Goal: Task Accomplishment & Management: Manage account settings

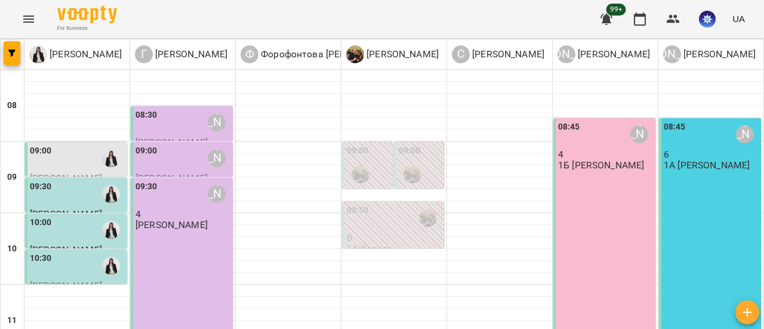
click at [26, 14] on icon "Menu" at bounding box center [28, 19] width 14 height 14
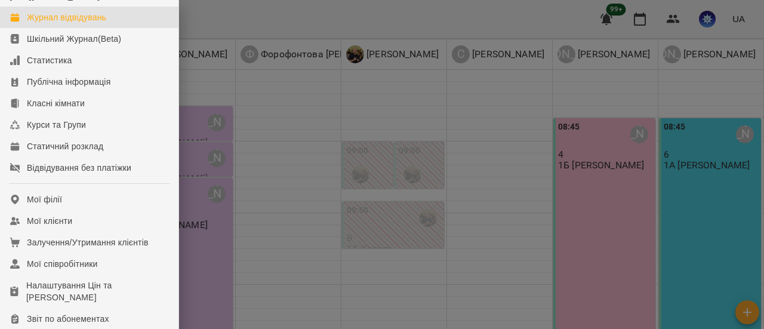
scroll to position [119, 0]
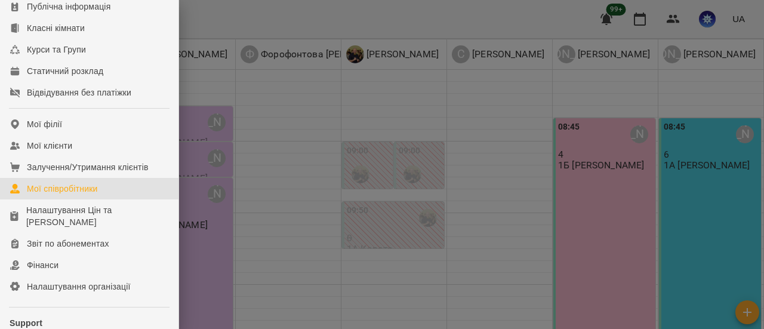
click at [116, 196] on link "Мої співробітники" at bounding box center [89, 188] width 178 height 21
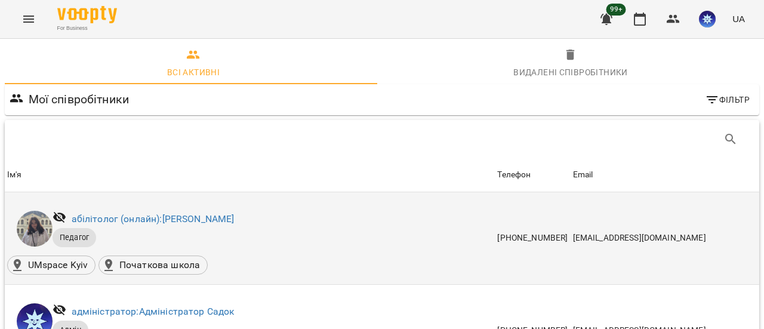
scroll to position [298, 0]
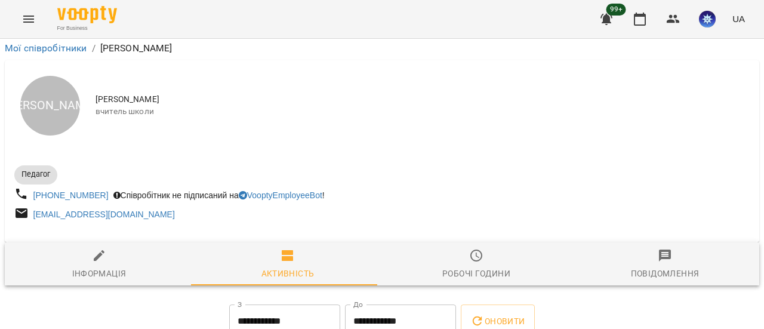
scroll to position [119, 0]
click at [98, 250] on icon "button" at bounding box center [99, 255] width 11 height 11
select select "**"
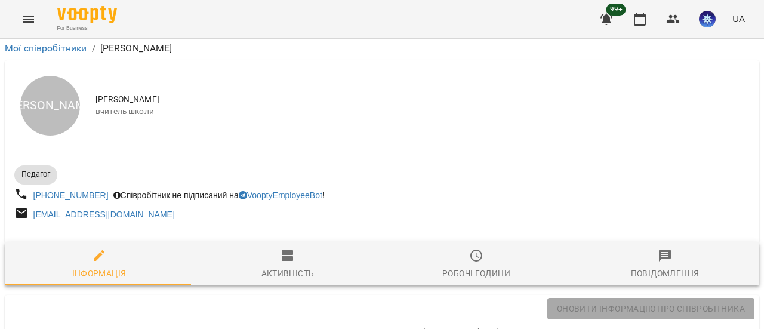
scroll to position [0, 0]
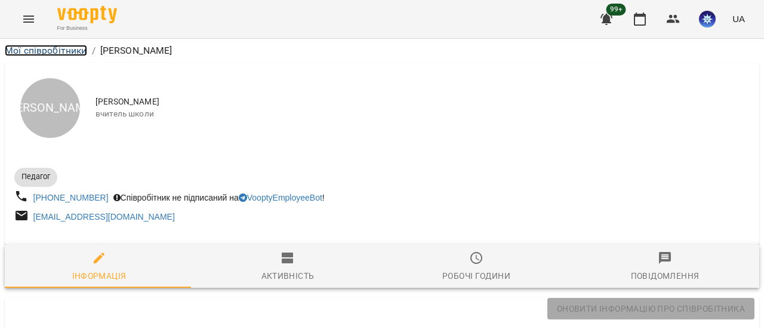
click at [36, 50] on link "Мої співробітники" at bounding box center [46, 50] width 82 height 11
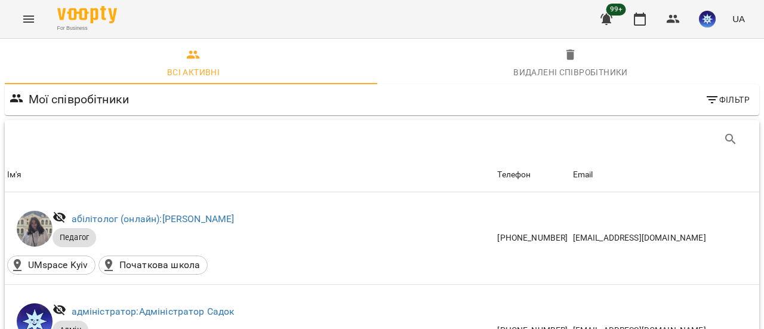
scroll to position [418, 0]
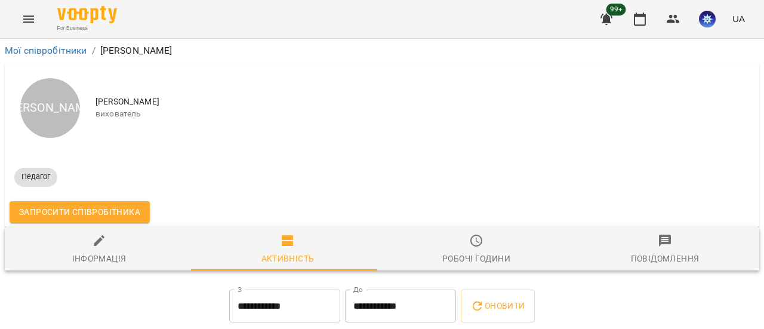
click at [97, 260] on div "Інформація" at bounding box center [99, 258] width 54 height 14
select select "**"
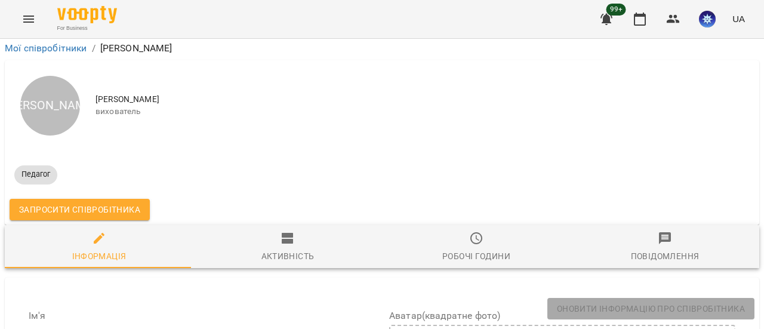
scroll to position [733, 0]
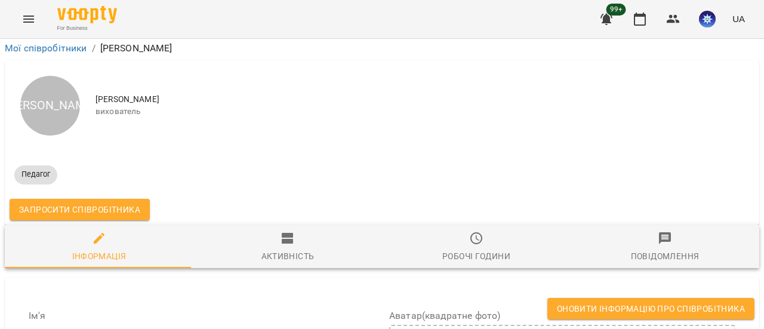
click at [628, 306] on span "Оновити інформацію про співробітника" at bounding box center [651, 308] width 188 height 14
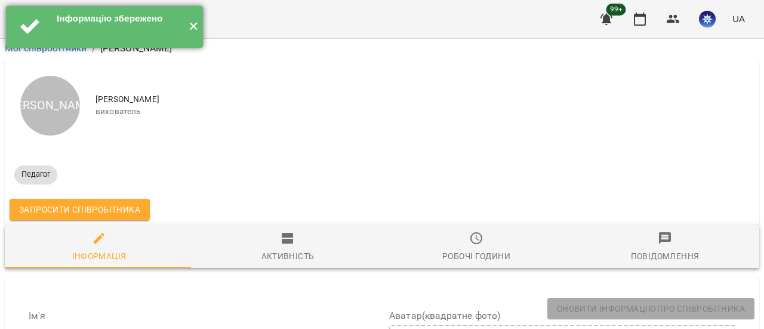
click at [190, 26] on button "✕" at bounding box center [193, 27] width 20 height 42
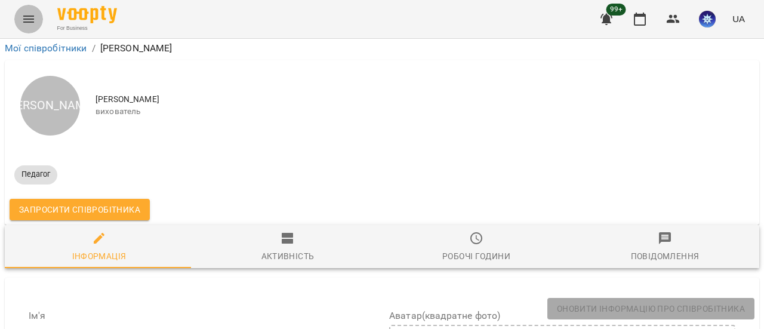
click at [17, 18] on button "Menu" at bounding box center [28, 19] width 29 height 29
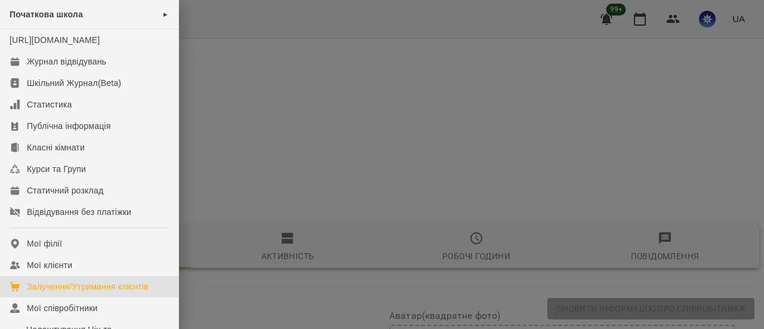
click at [59, 292] on div "Залучення/Утримання клієнтів" at bounding box center [88, 286] width 122 height 12
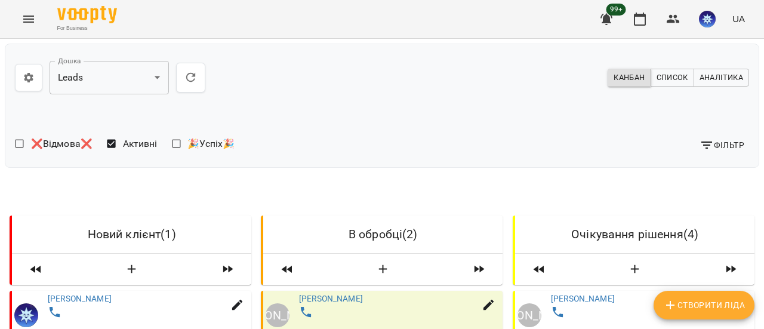
click at [32, 9] on button "Menu" at bounding box center [28, 19] width 29 height 29
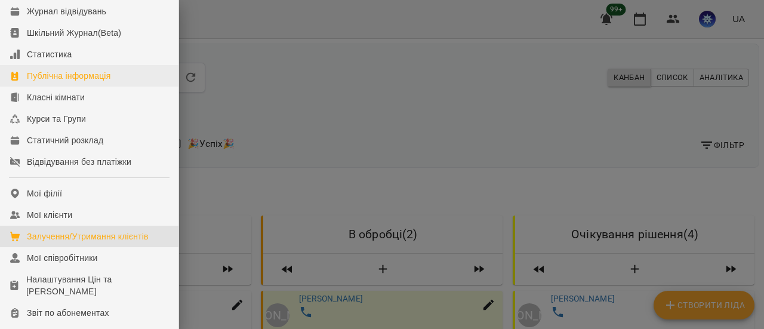
scroll to position [119, 0]
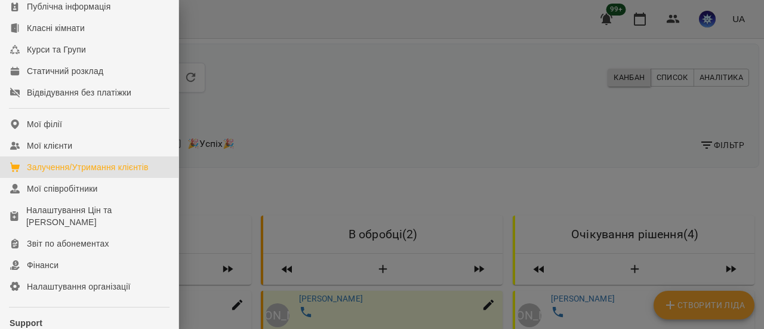
click at [288, 173] on div at bounding box center [382, 164] width 764 height 329
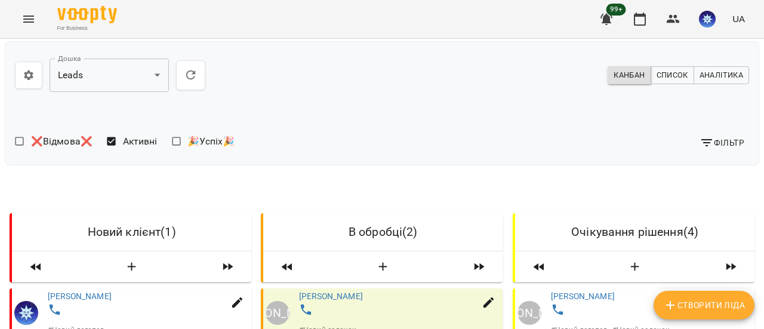
scroll to position [0, 0]
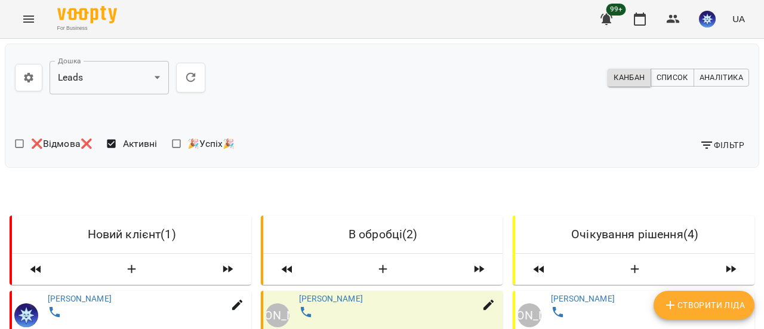
click at [23, 21] on icon "Menu" at bounding box center [28, 19] width 14 height 14
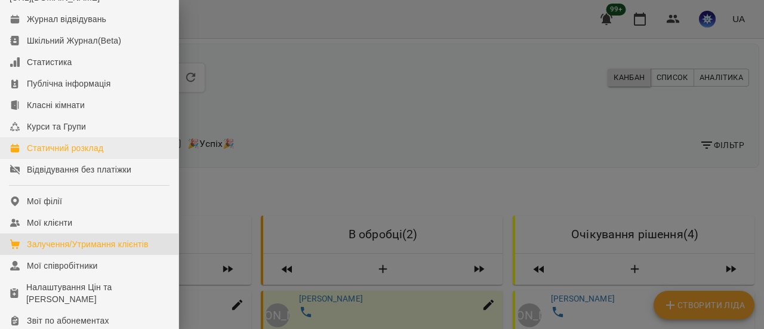
scroll to position [119, 0]
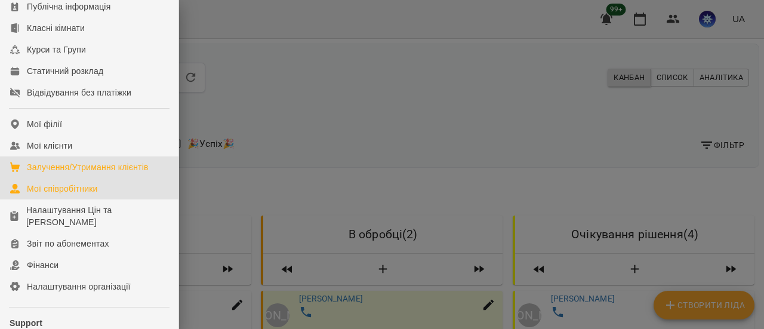
click at [85, 194] on div "Мої співробітники" at bounding box center [62, 189] width 71 height 12
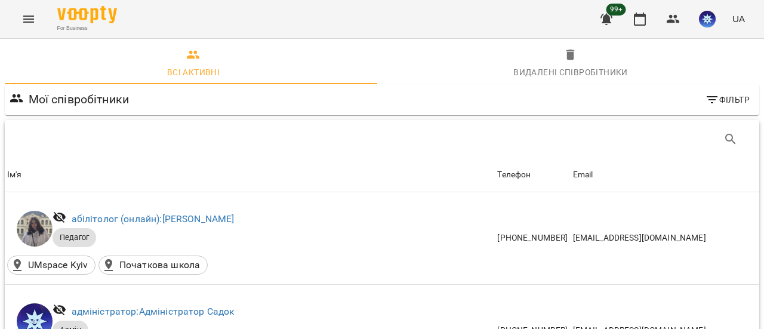
scroll to position [656, 0]
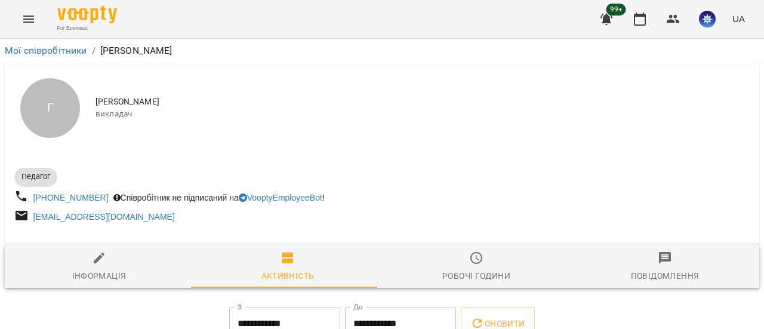
scroll to position [13, 0]
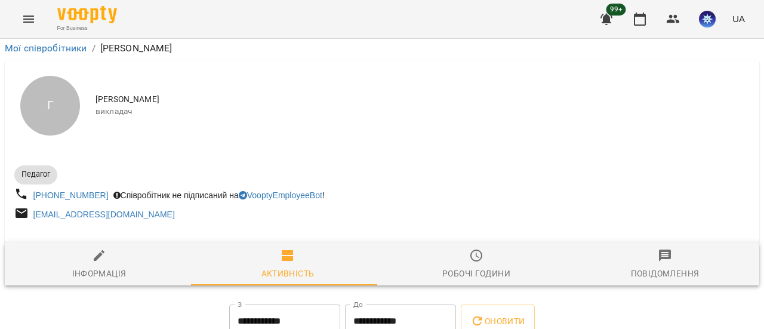
click at [90, 266] on div "Інформація" at bounding box center [99, 273] width 54 height 14
select select "**"
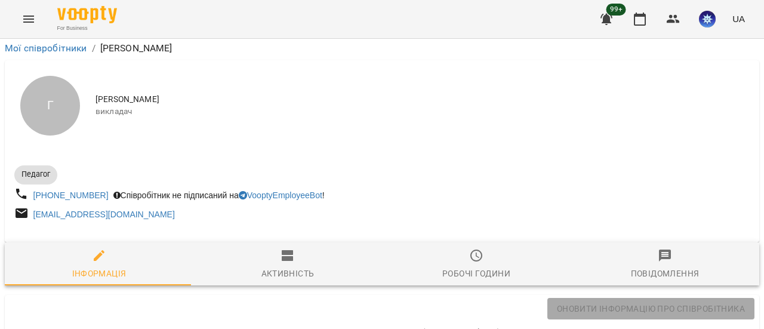
scroll to position [0, 0]
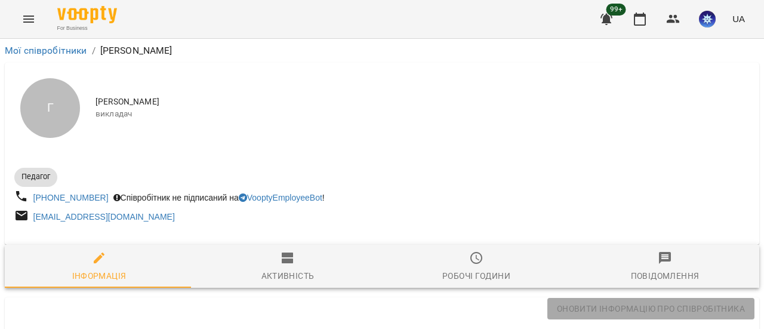
click at [30, 24] on icon "Menu" at bounding box center [28, 19] width 14 height 14
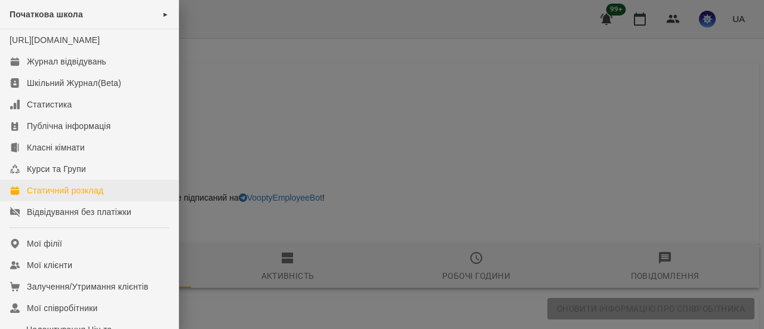
scroll to position [222, 0]
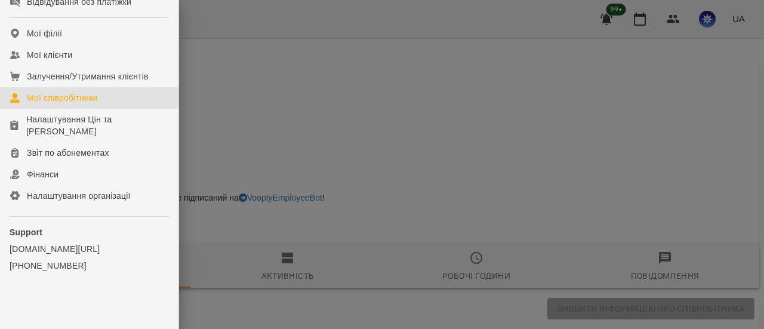
click at [51, 100] on div "Мої співробітники" at bounding box center [62, 98] width 71 height 12
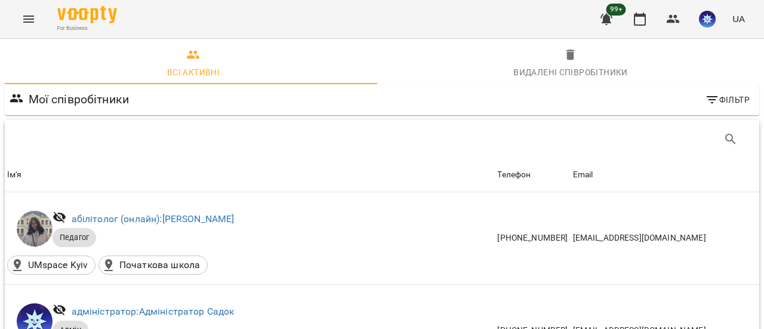
scroll to position [716, 0]
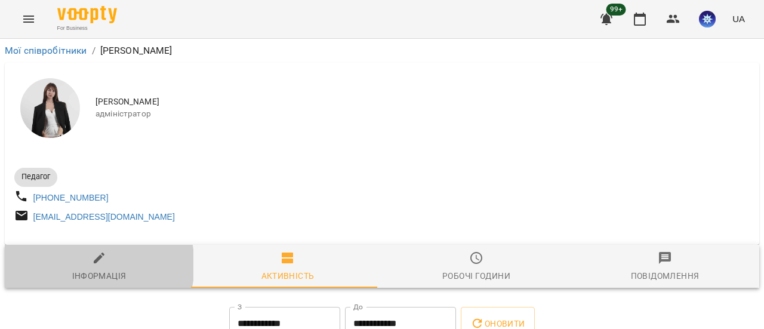
click at [92, 270] on span "Інформація" at bounding box center [99, 267] width 174 height 32
select select "**"
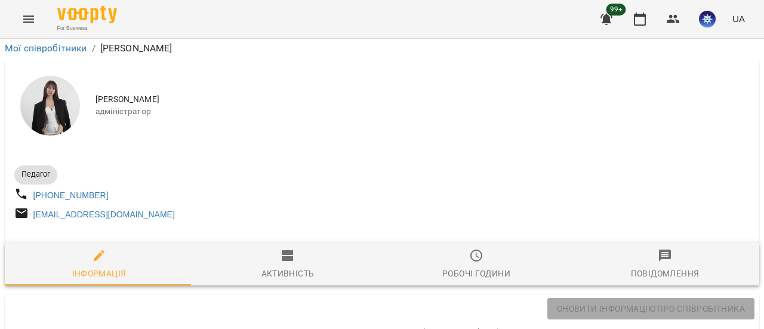
scroll to position [239, 0]
click at [32, 20] on icon "Menu" at bounding box center [28, 19] width 14 height 14
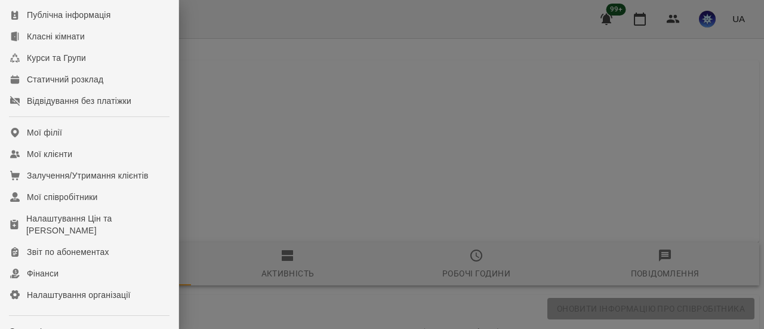
scroll to position [179, 0]
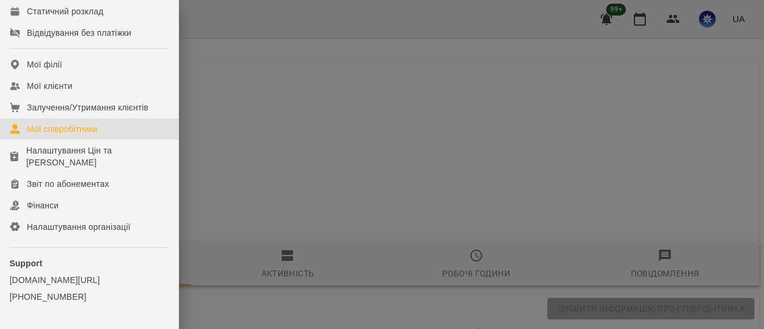
click at [74, 135] on div "Мої співробітники" at bounding box center [62, 129] width 71 height 12
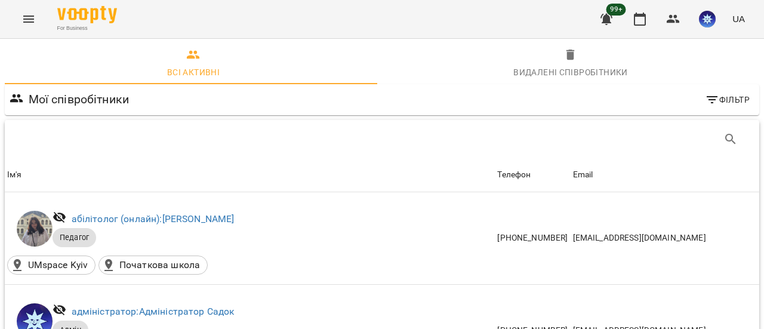
scroll to position [199, 0]
click at [29, 20] on icon "Menu" at bounding box center [28, 19] width 14 height 14
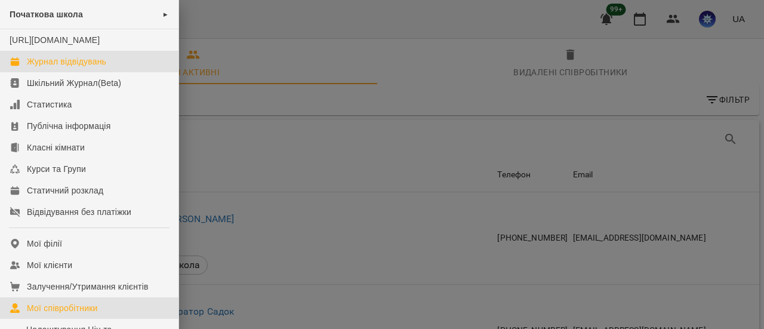
click at [62, 67] on div "Журнал відвідувань" at bounding box center [66, 61] width 79 height 12
